Goal: Task Accomplishment & Management: Manage account settings

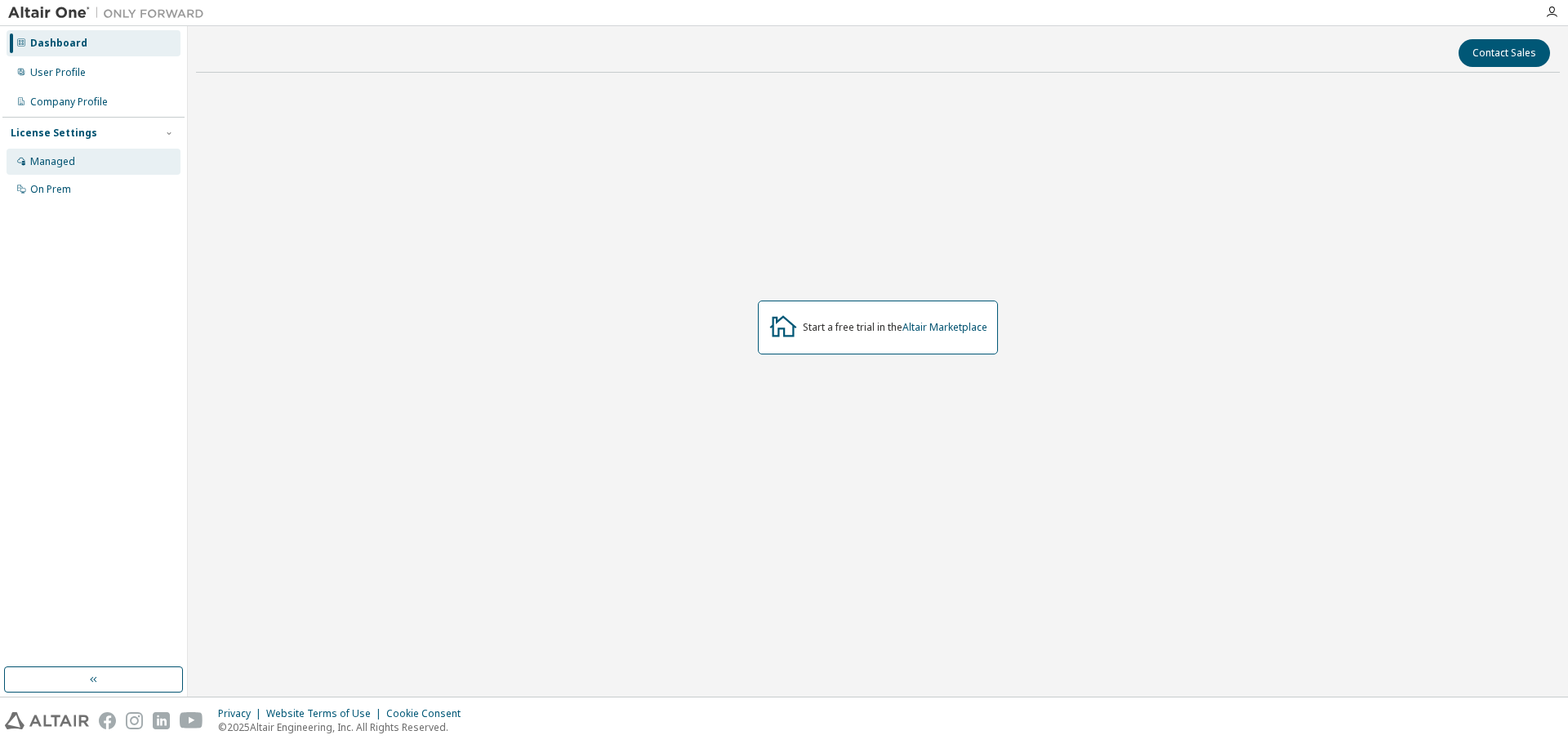
click at [63, 152] on div "Managed" at bounding box center [93, 161] width 174 height 26
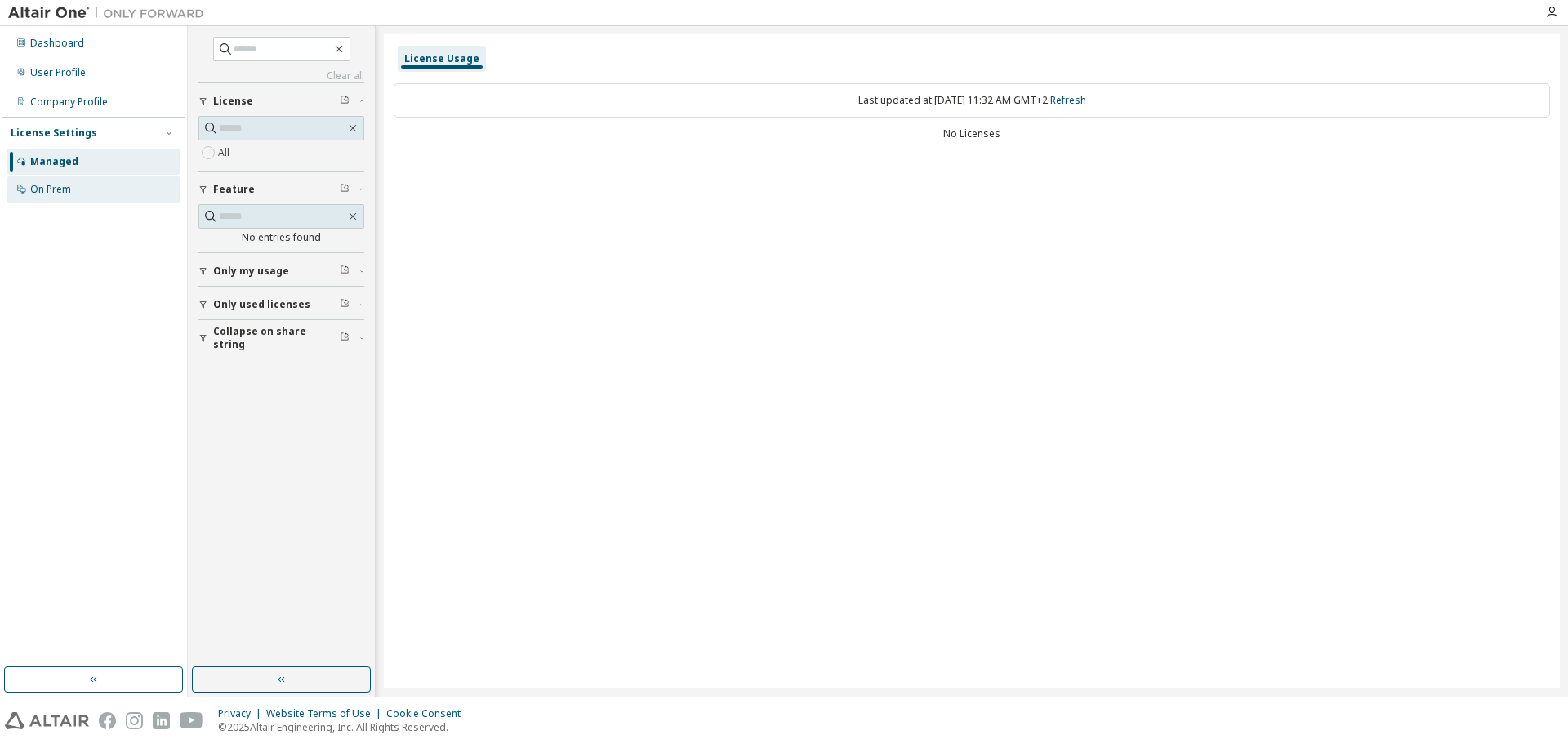
click at [92, 200] on div "On Prem" at bounding box center [93, 189] width 174 height 26
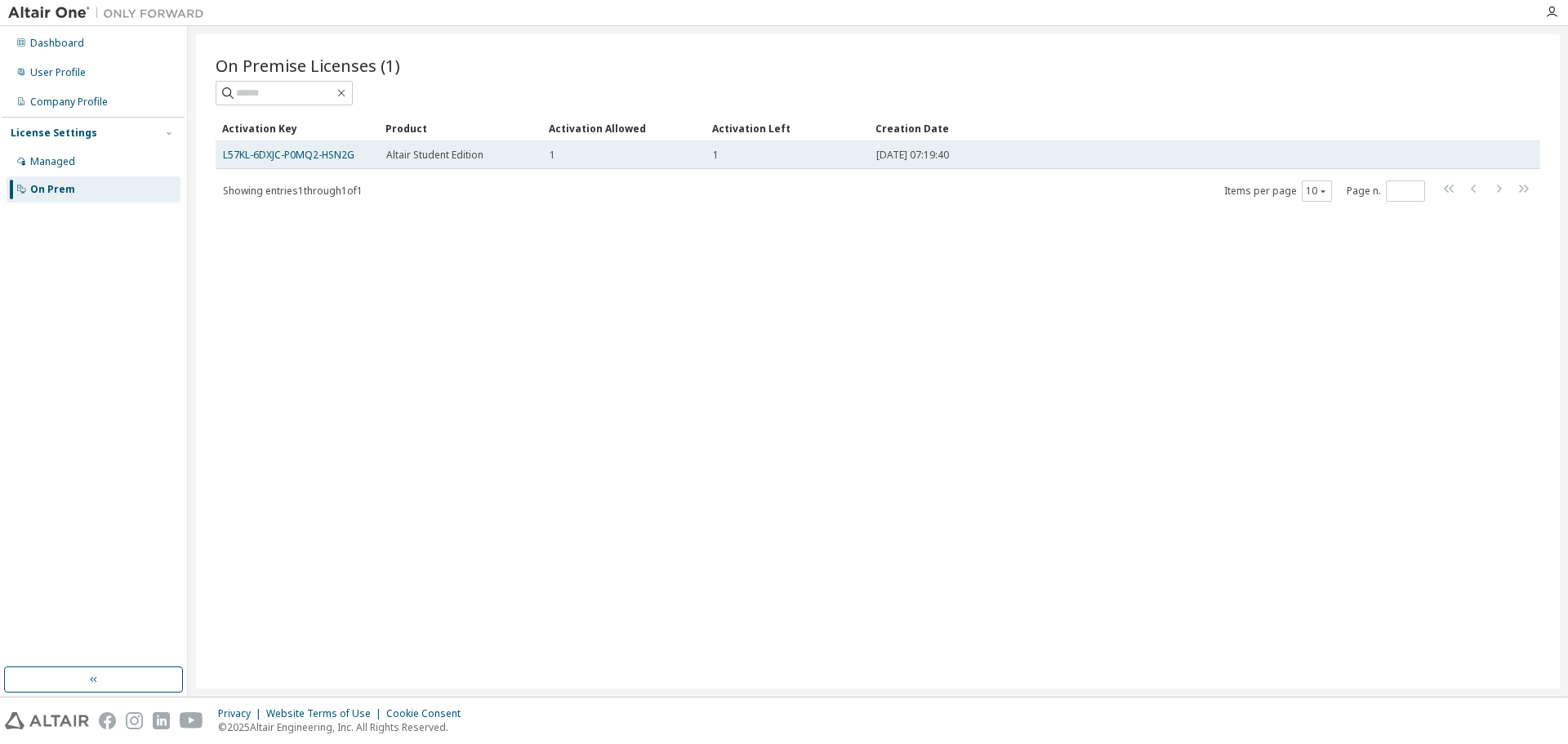
click at [804, 151] on div "1" at bounding box center [787, 156] width 149 height 13
click at [337, 153] on link "L57KL-6DXJC-P0MQ2-HSN2G" at bounding box center [289, 155] width 131 height 14
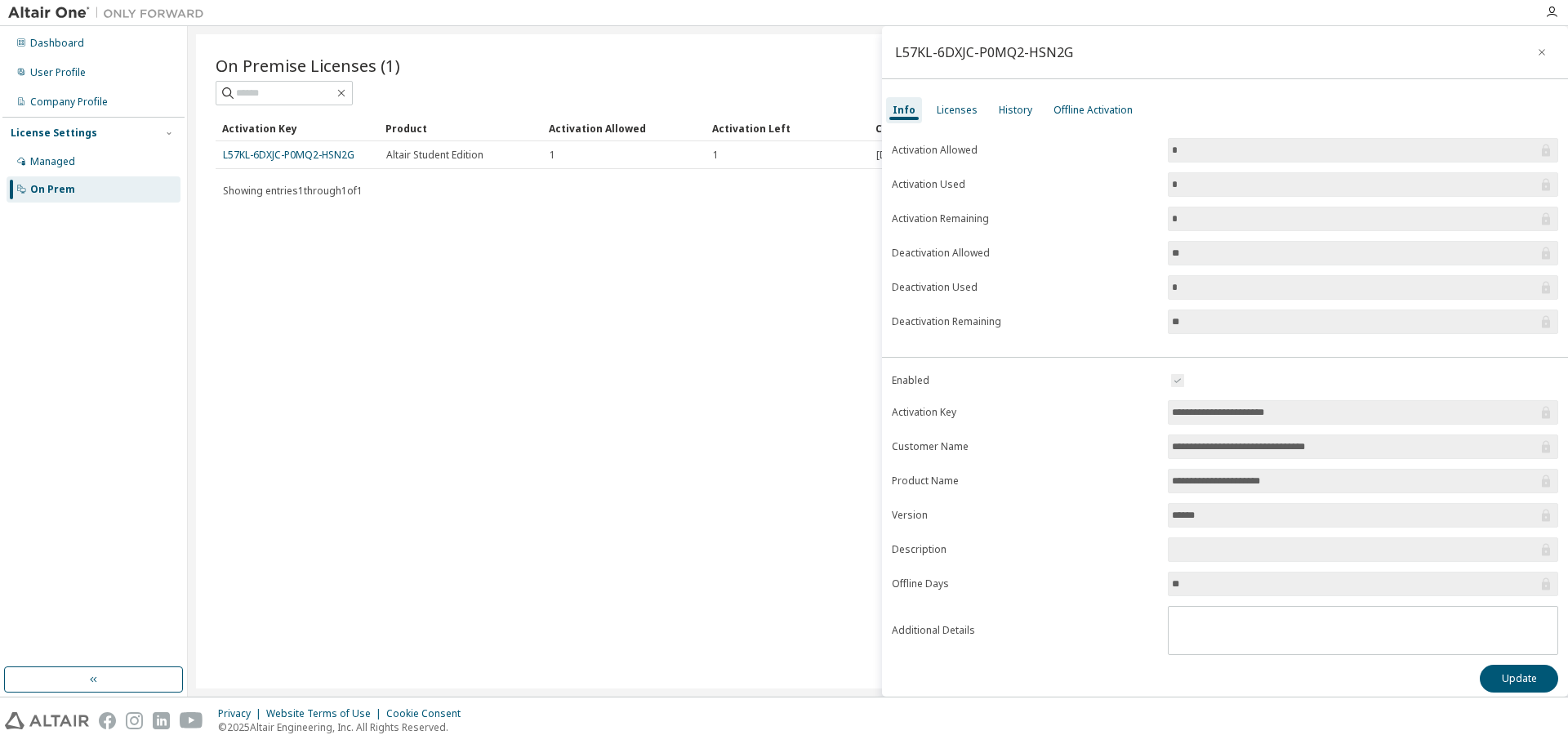
scroll to position [9, 0]
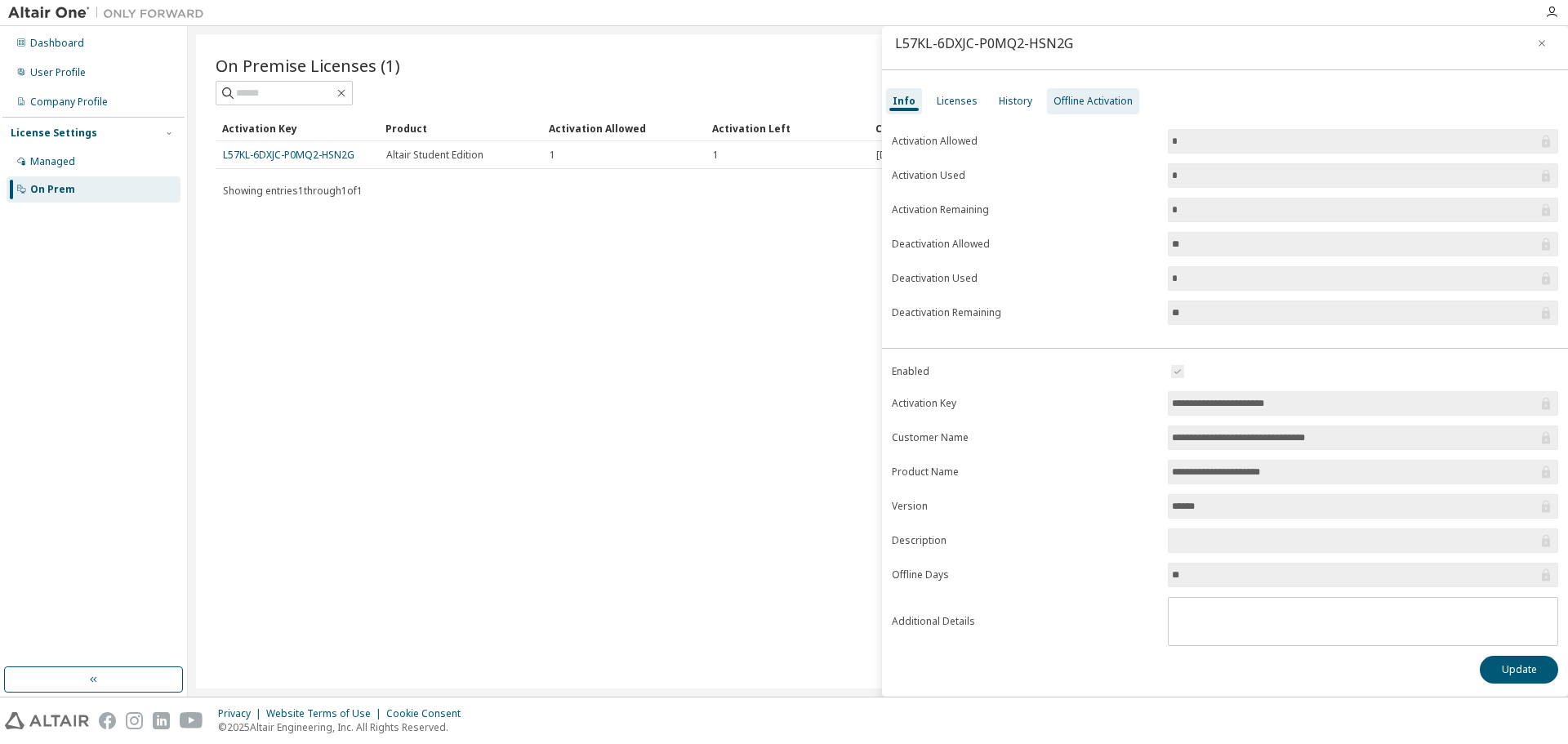
click at [1094, 99] on div "Offline Activation" at bounding box center [1092, 102] width 79 height 13
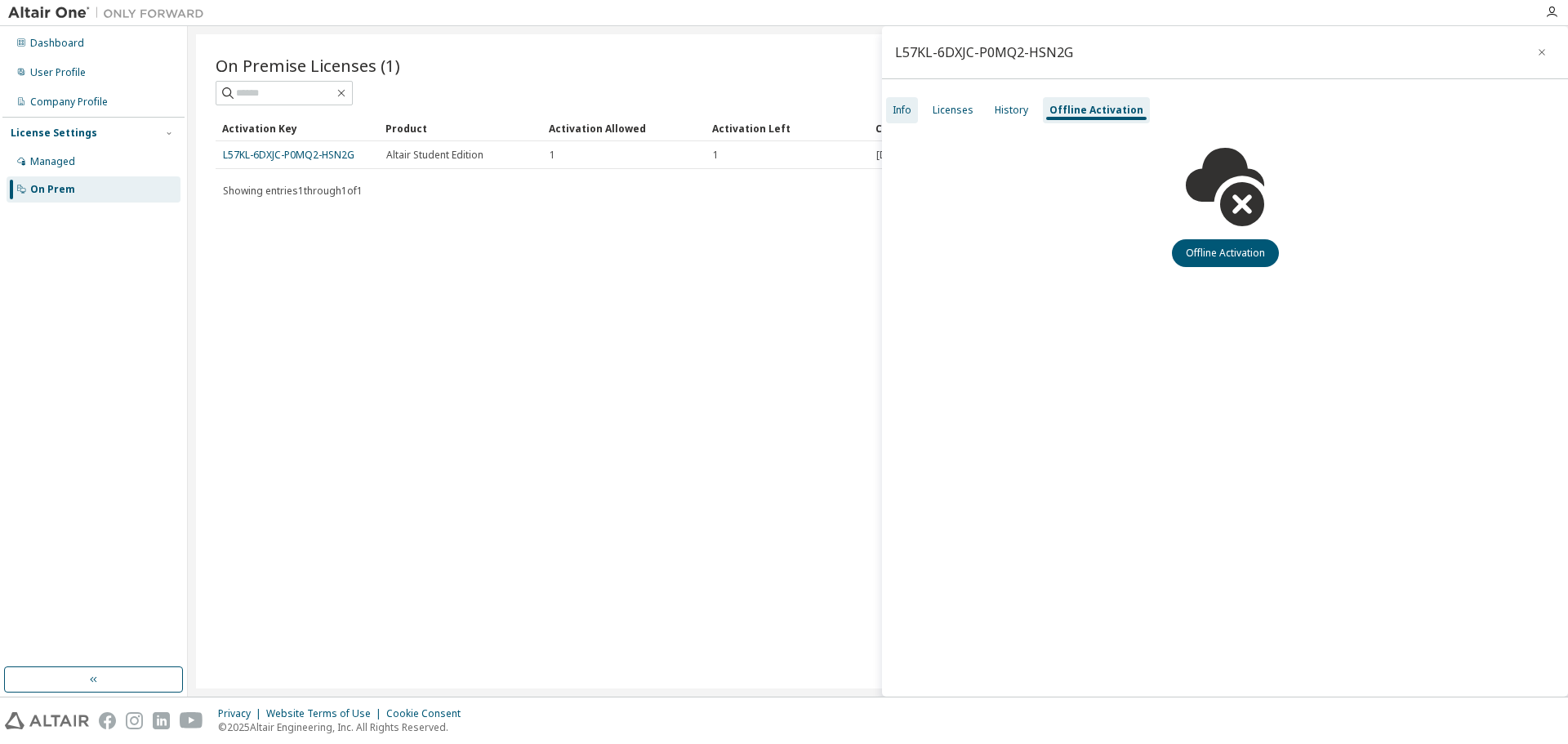
click at [906, 105] on div "Info" at bounding box center [902, 111] width 19 height 13
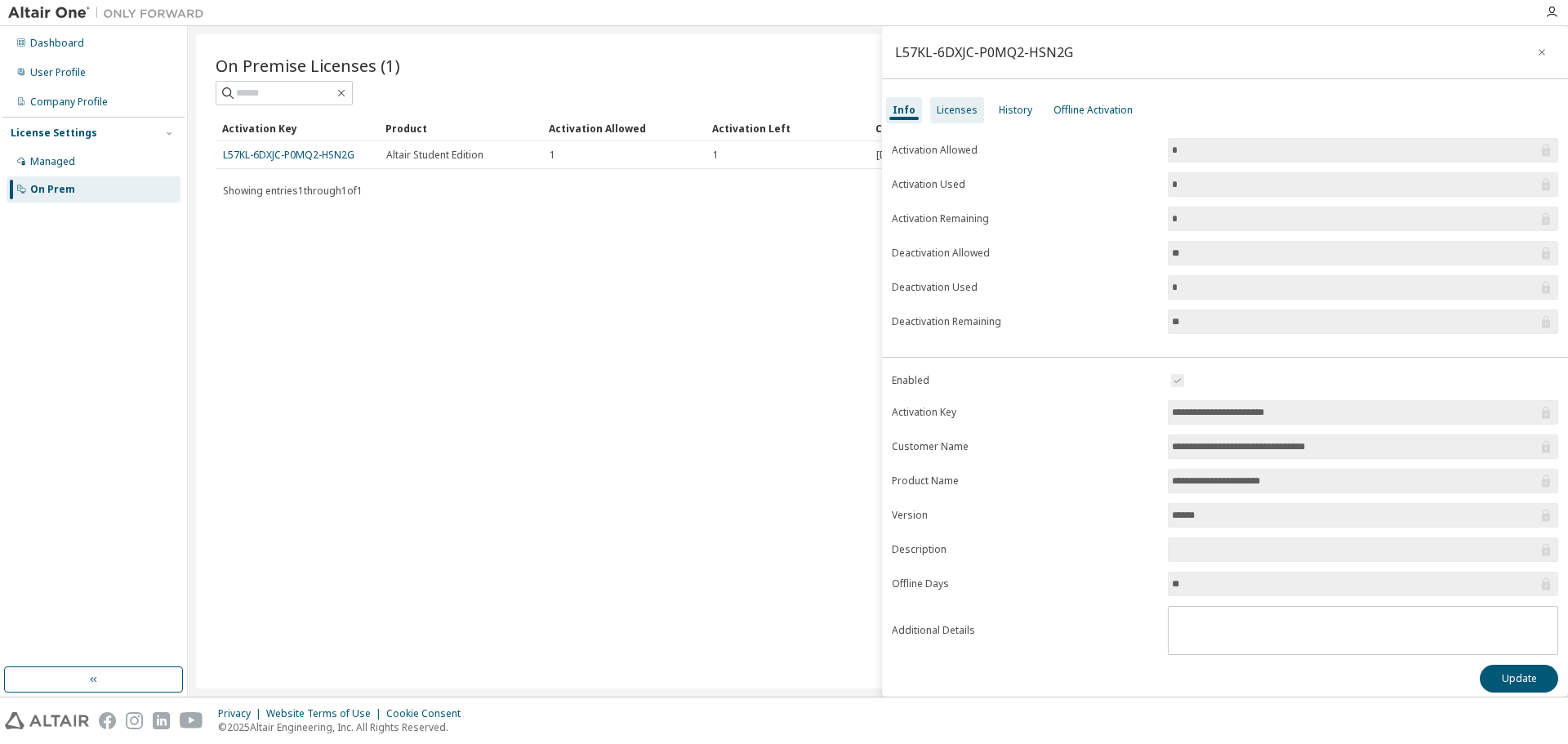
click at [965, 113] on div "Licenses" at bounding box center [957, 111] width 41 height 13
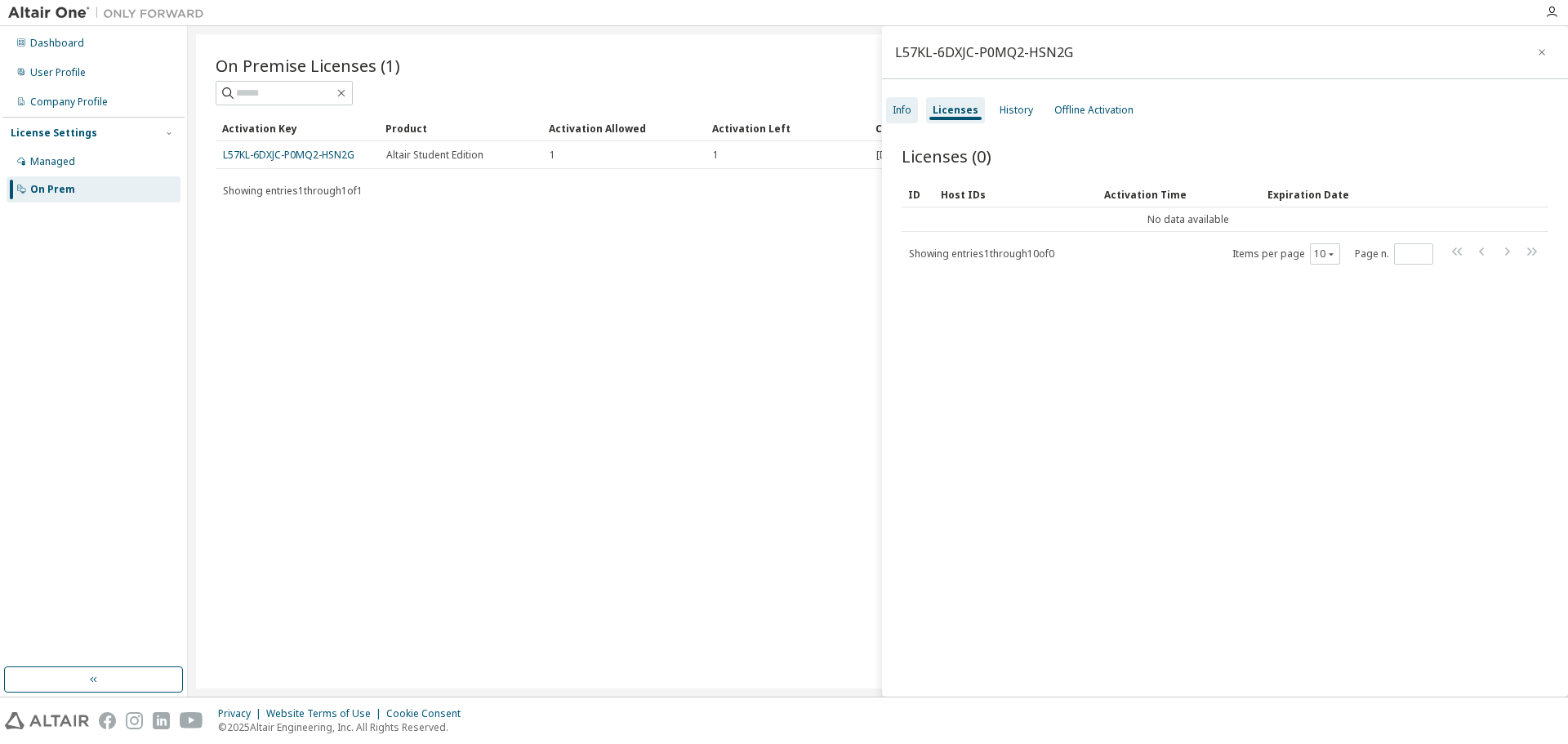
click at [909, 108] on div "Info" at bounding box center [902, 111] width 19 height 13
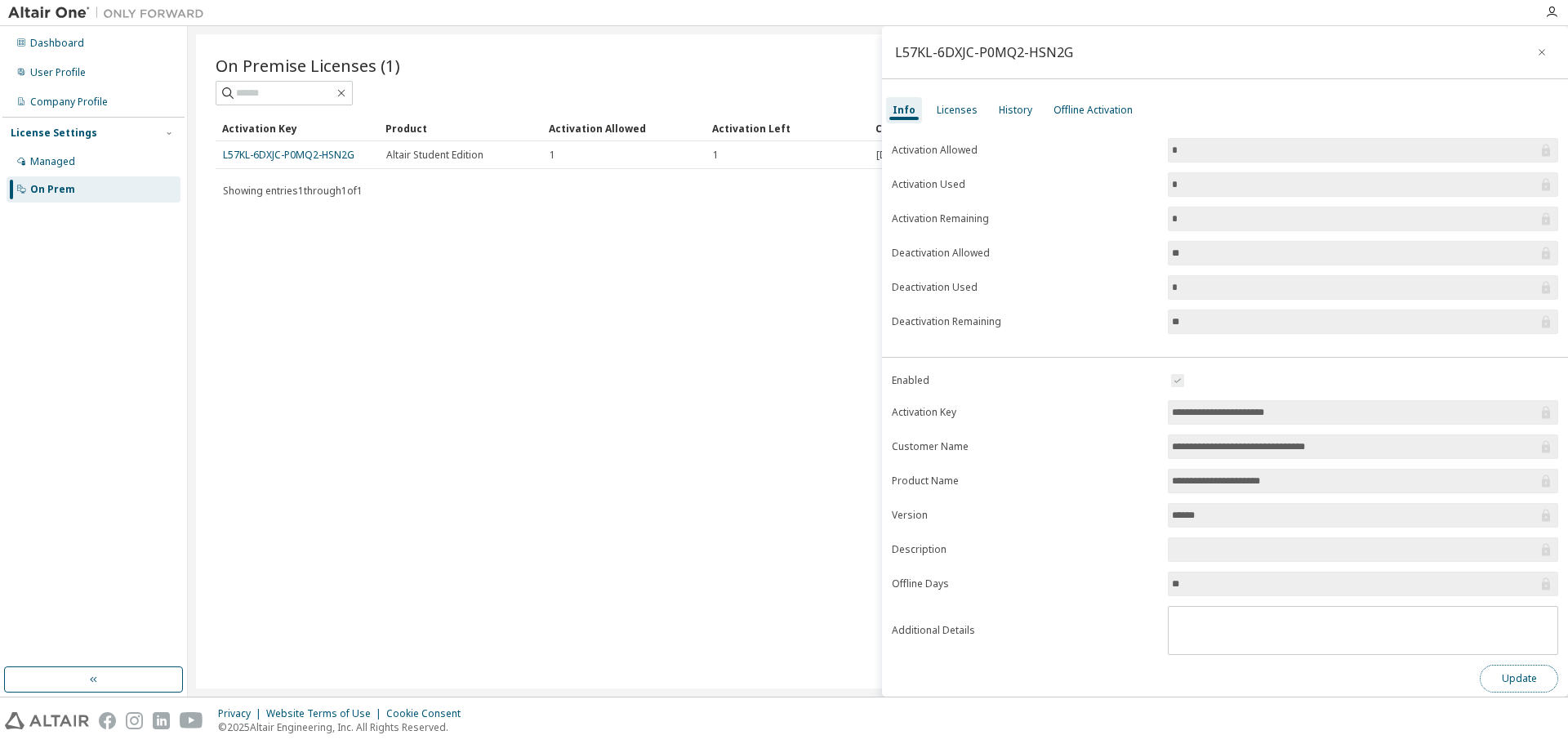
click at [1525, 686] on button "Update" at bounding box center [1519, 678] width 78 height 27
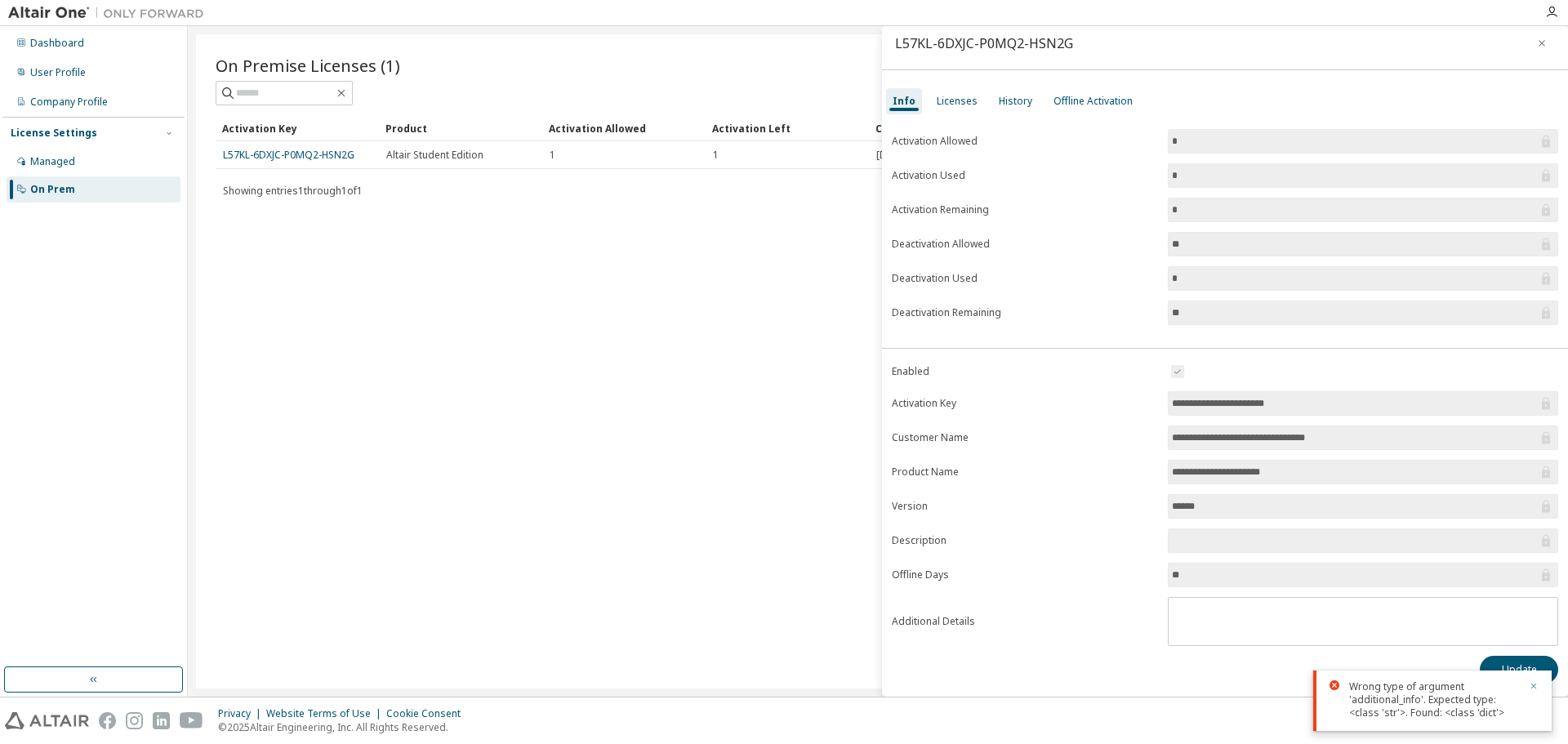
click at [1534, 684] on icon "button" at bounding box center [1534, 687] width 10 height 10
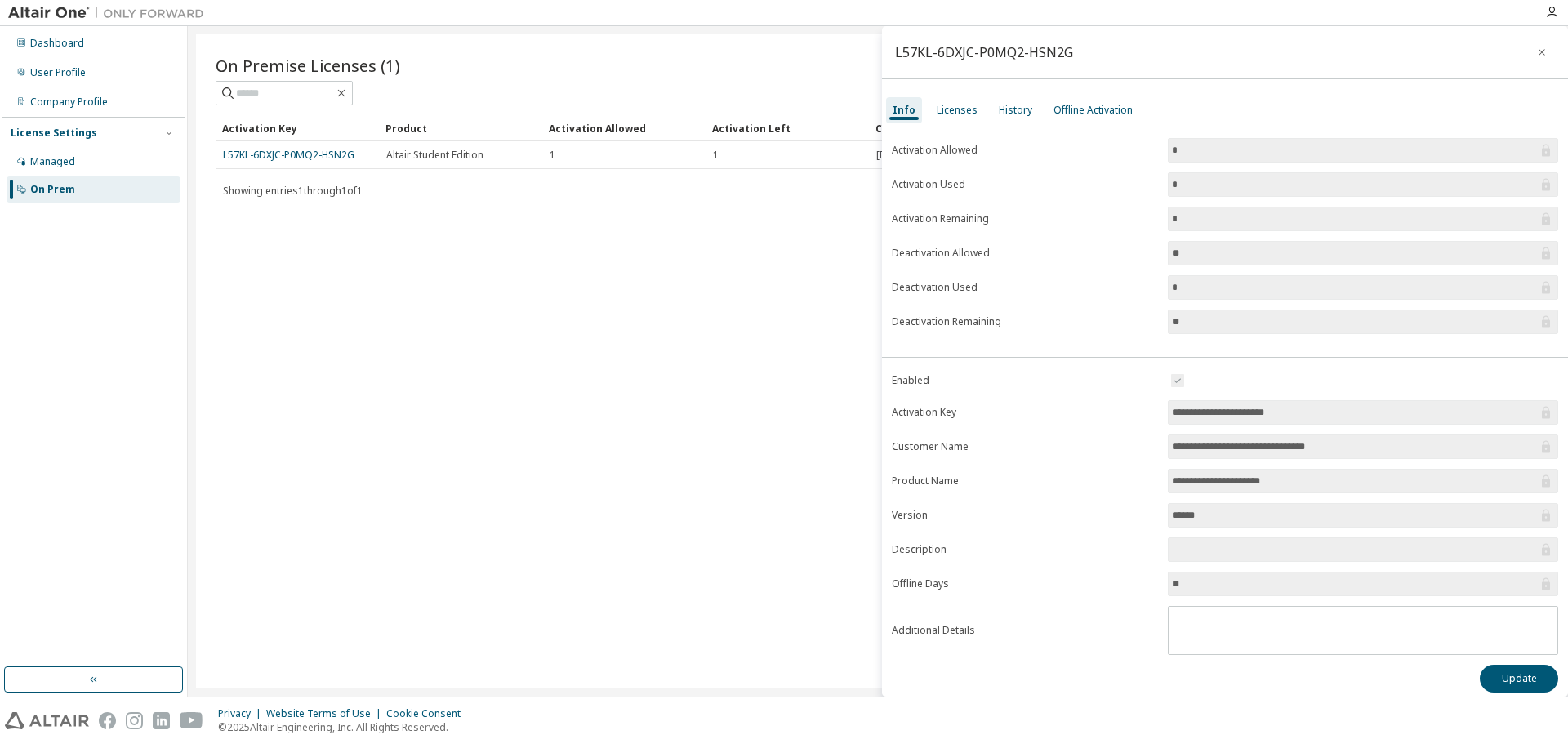
click at [583, 393] on div "On Premise Licenses (1) Clear Load Save Save As Field Operator Value Select fil…" at bounding box center [878, 361] width 1363 height 654
